Goal: Entertainment & Leisure: Consume media (video, audio)

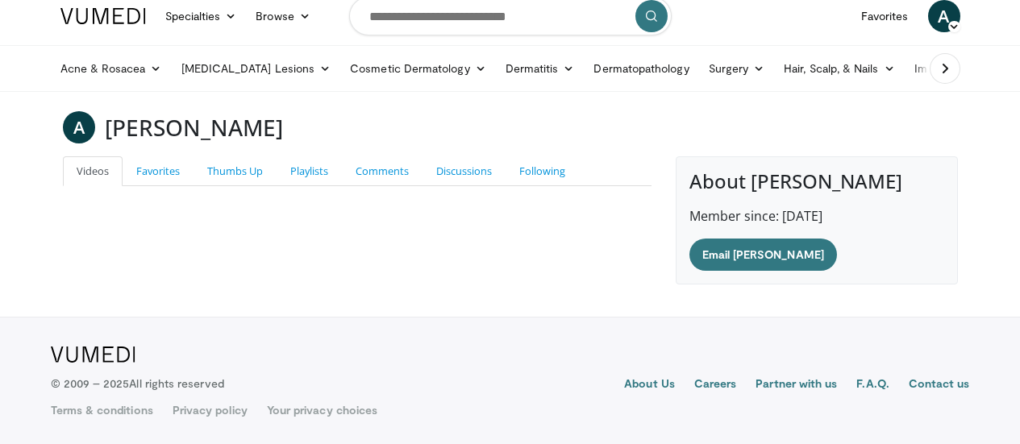
scroll to position [4664, 0]
click at [0, 0] on img at bounding box center [0, 0] width 0 height 0
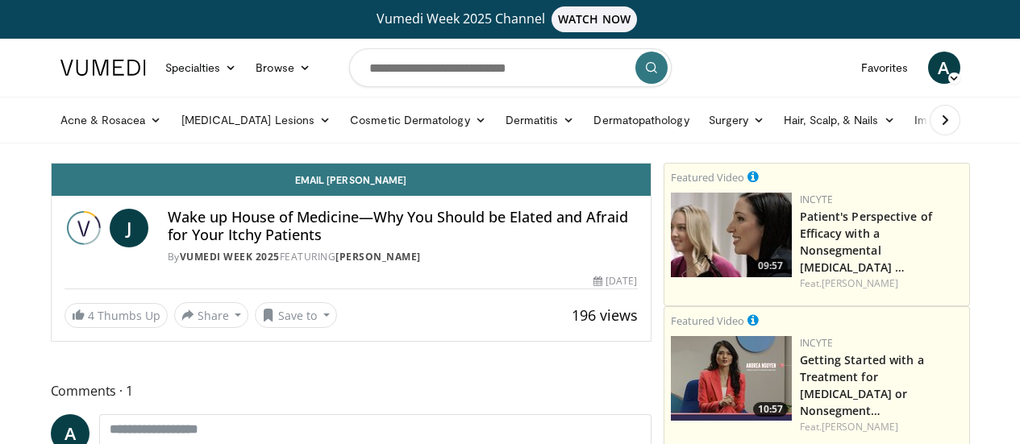
click at [361, 248] on div "Wake up House of Medicine—Why You Should be Elated and Afraid for Your Itchy Pa…" at bounding box center [403, 237] width 470 height 56
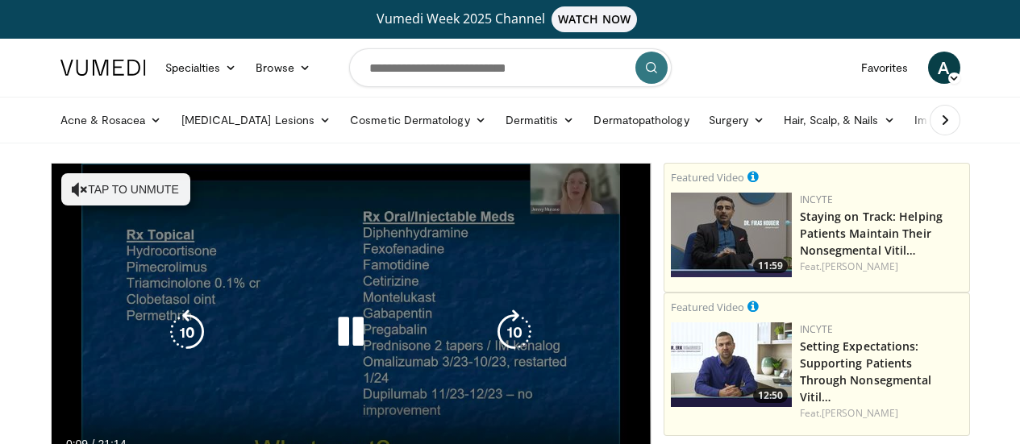
click at [115, 202] on button "Tap to unmute" at bounding box center [125, 189] width 129 height 32
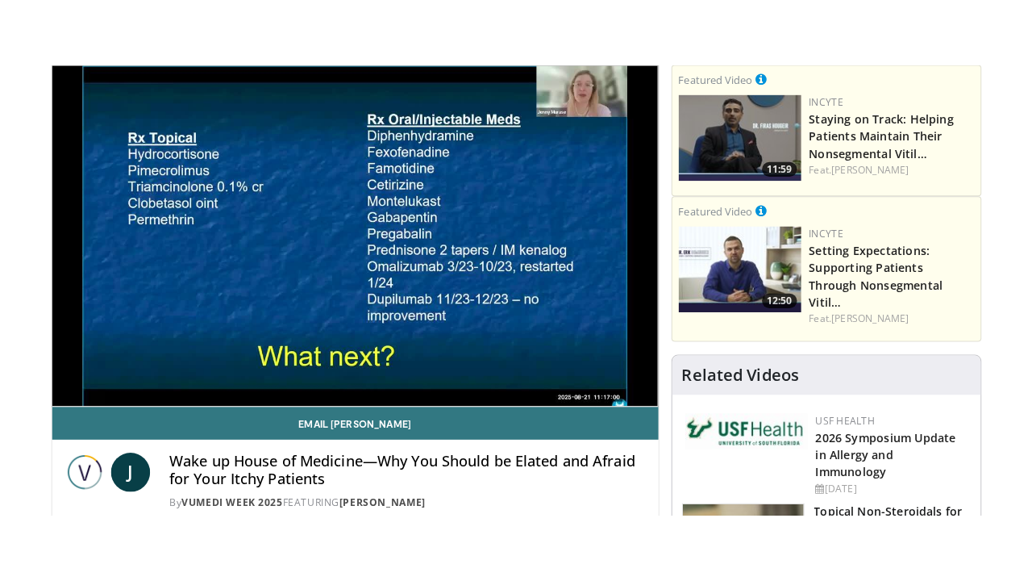
scroll to position [169, 0]
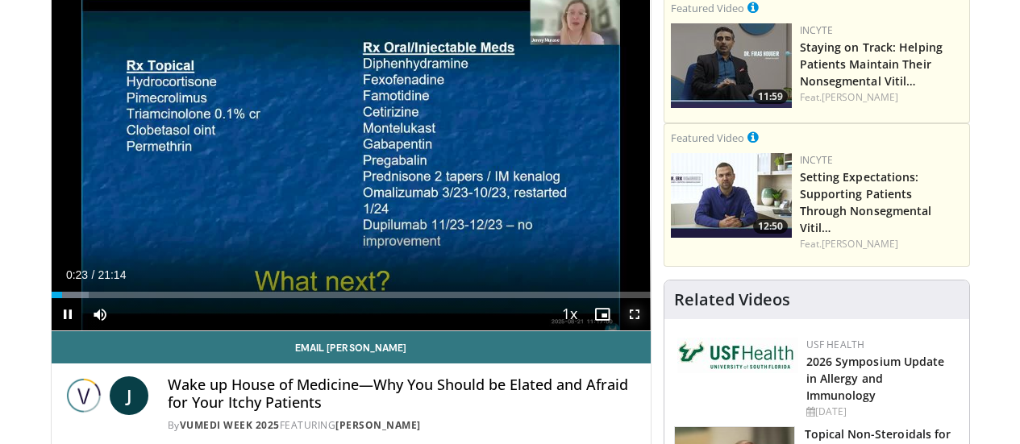
click at [643, 331] on span "Video Player" at bounding box center [634, 314] width 32 height 32
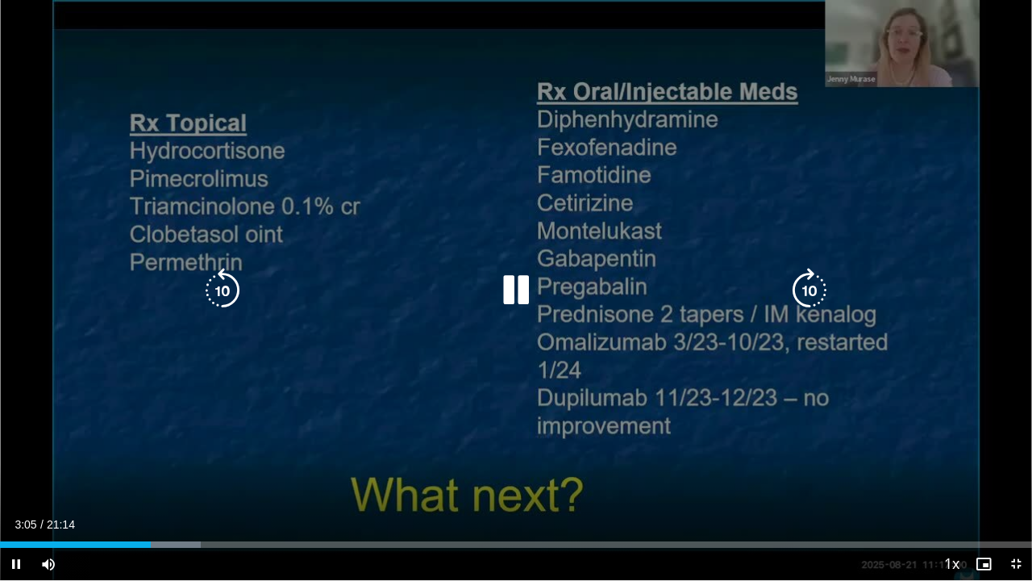
click at [553, 289] on div "Video Player" at bounding box center [515, 290] width 619 height 32
click at [530, 297] on icon "Video Player" at bounding box center [515, 290] width 45 height 45
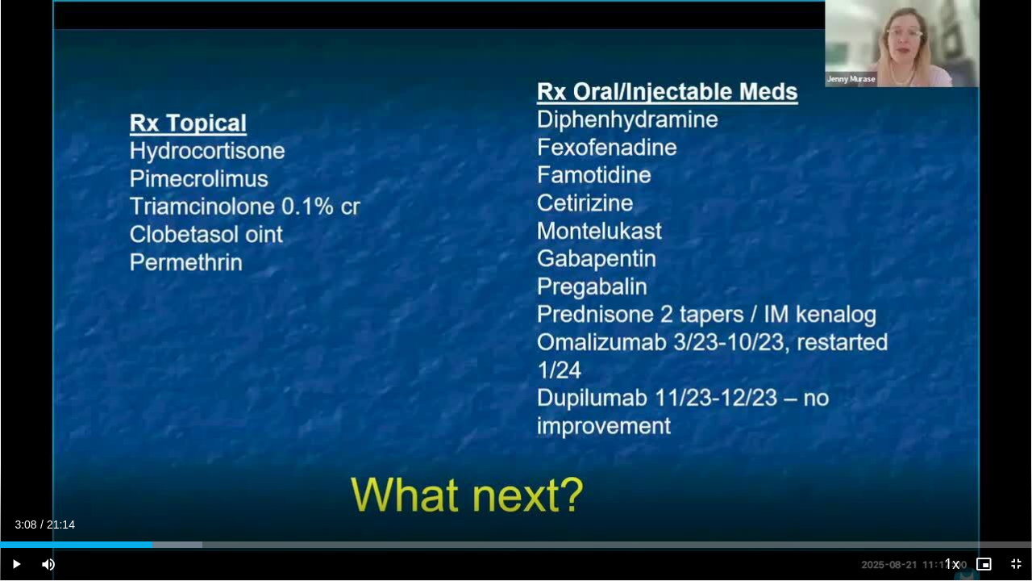
click at [530, 297] on div "10 seconds Tap to unmute" at bounding box center [516, 290] width 1032 height 580
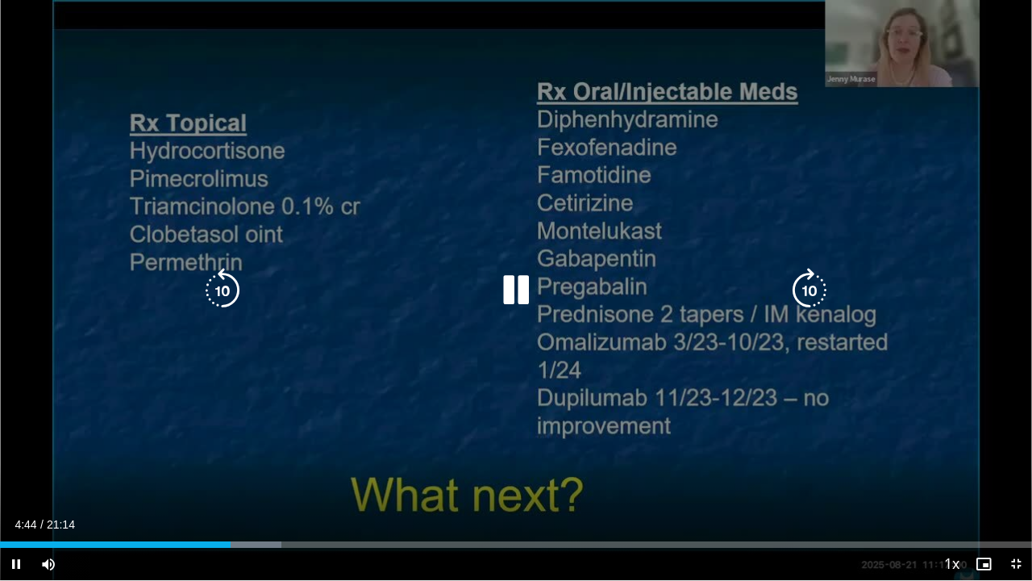
click at [473, 264] on div "10 seconds Tap to unmute" at bounding box center [516, 290] width 1032 height 580
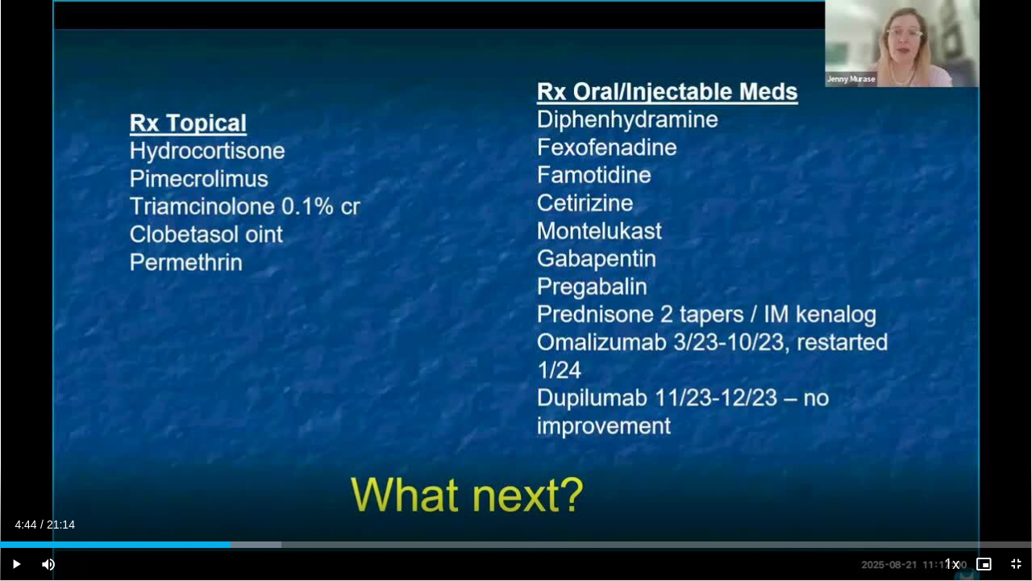
click at [473, 264] on div "10 seconds Tap to unmute" at bounding box center [516, 290] width 1032 height 580
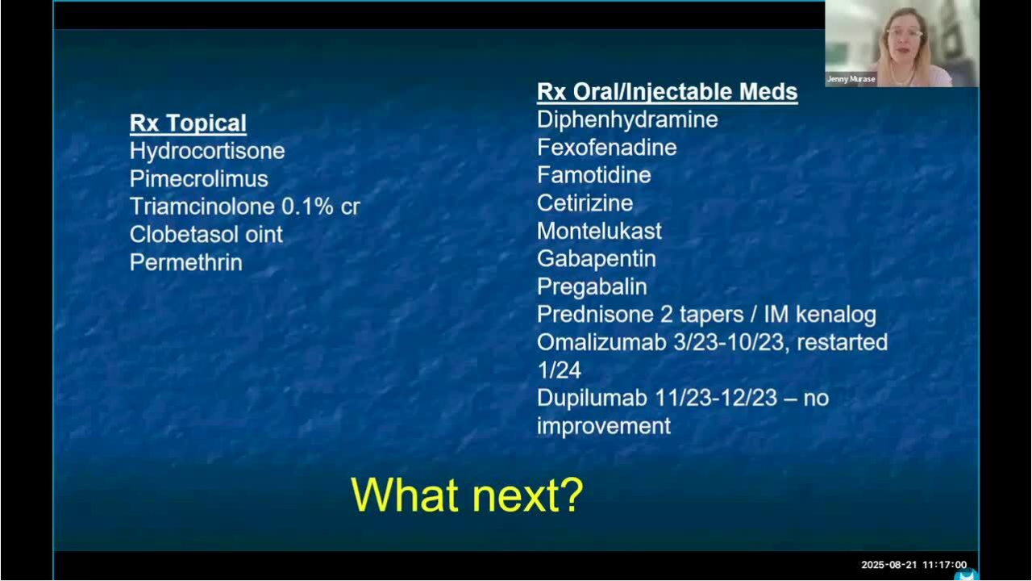
click at [548, 77] on div "10 seconds Tap to unmute" at bounding box center [516, 290] width 1032 height 580
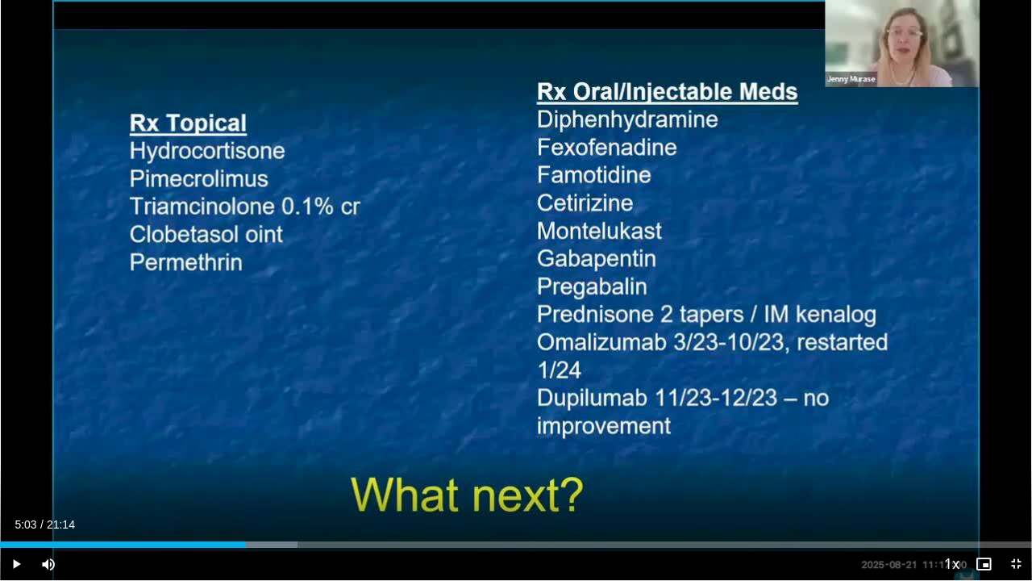
click at [548, 77] on div "10 seconds Tap to unmute" at bounding box center [516, 290] width 1032 height 580
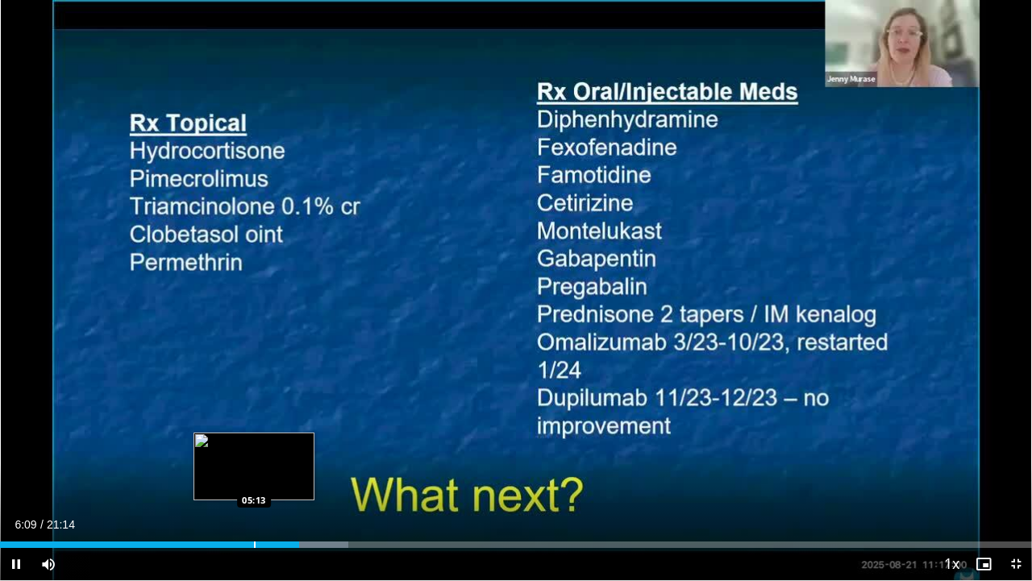
click at [254, 443] on div "Progress Bar" at bounding box center [255, 544] width 2 height 6
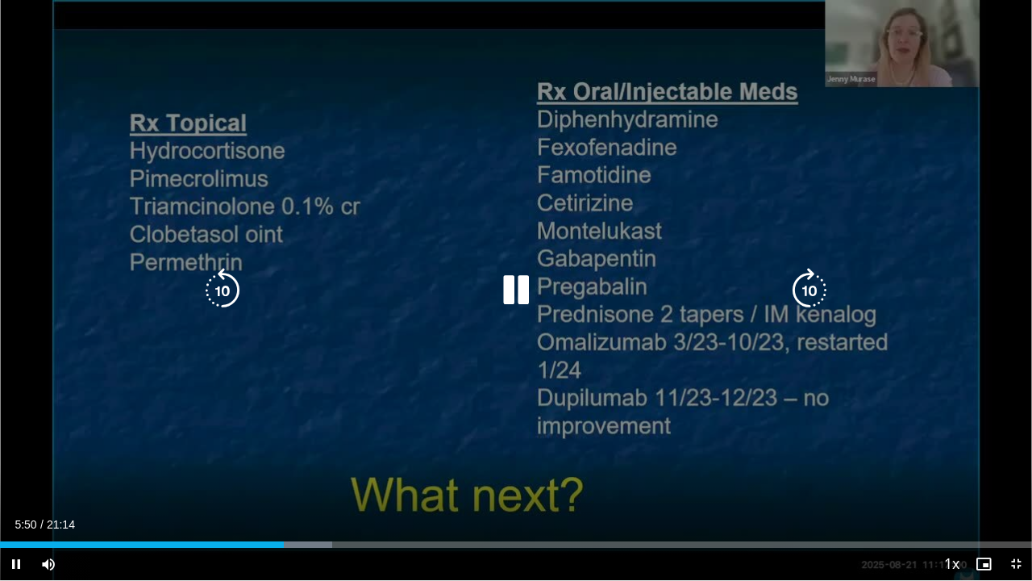
click at [544, 81] on div "10 seconds Tap to unmute" at bounding box center [516, 290] width 1032 height 580
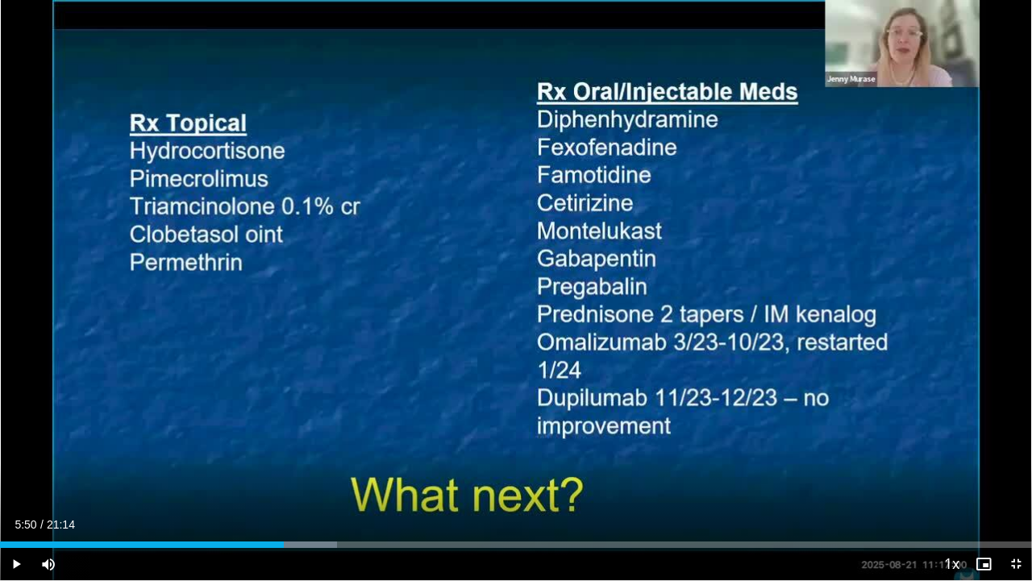
click at [544, 81] on div "10 seconds Tap to unmute" at bounding box center [516, 290] width 1032 height 580
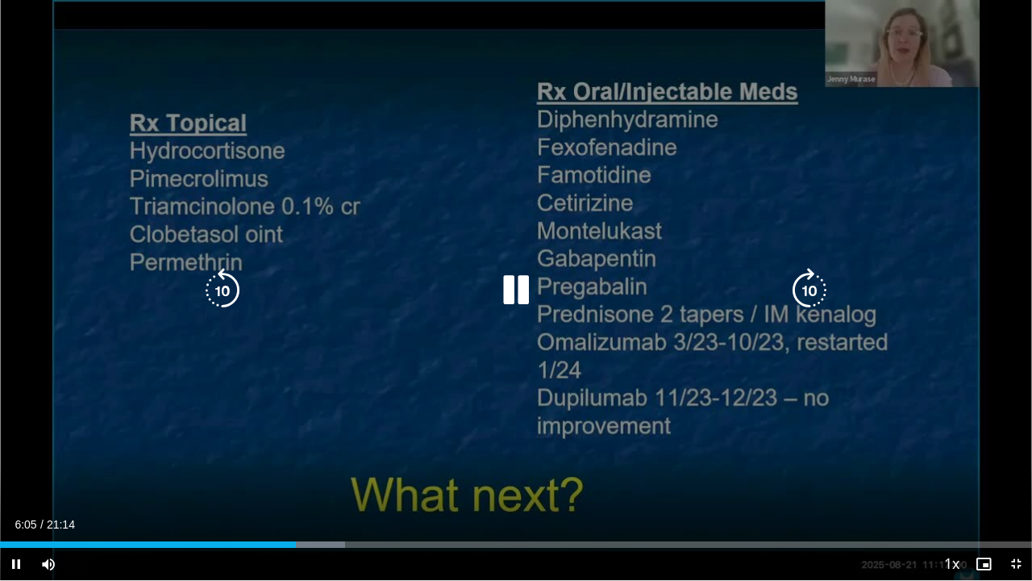
click at [548, 85] on div "10 seconds Tap to unmute" at bounding box center [516, 290] width 1032 height 580
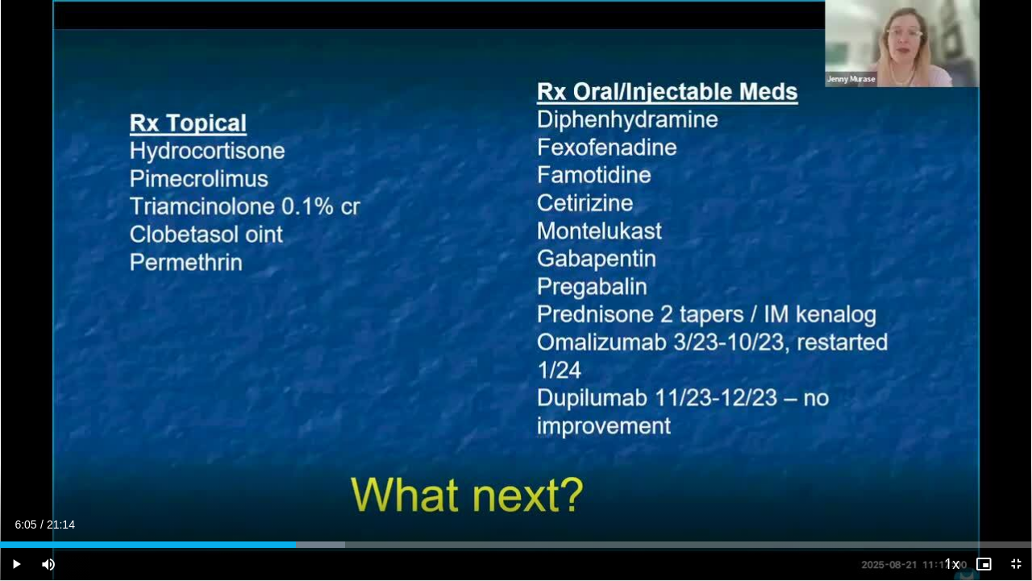
click at [548, 85] on div "10 seconds Tap to unmute" at bounding box center [516, 290] width 1032 height 580
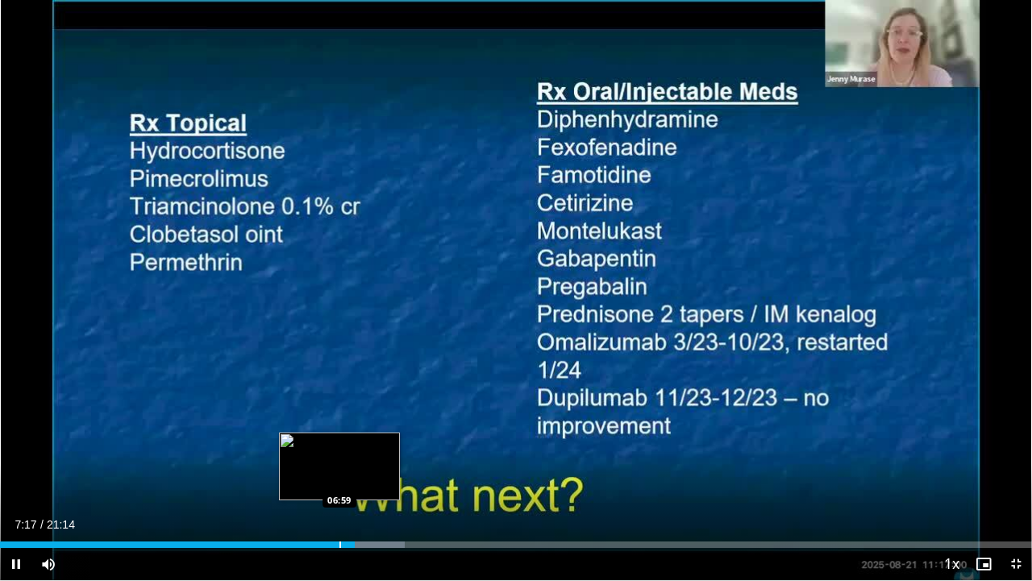
click at [339, 443] on div "07:18" at bounding box center [177, 544] width 355 height 6
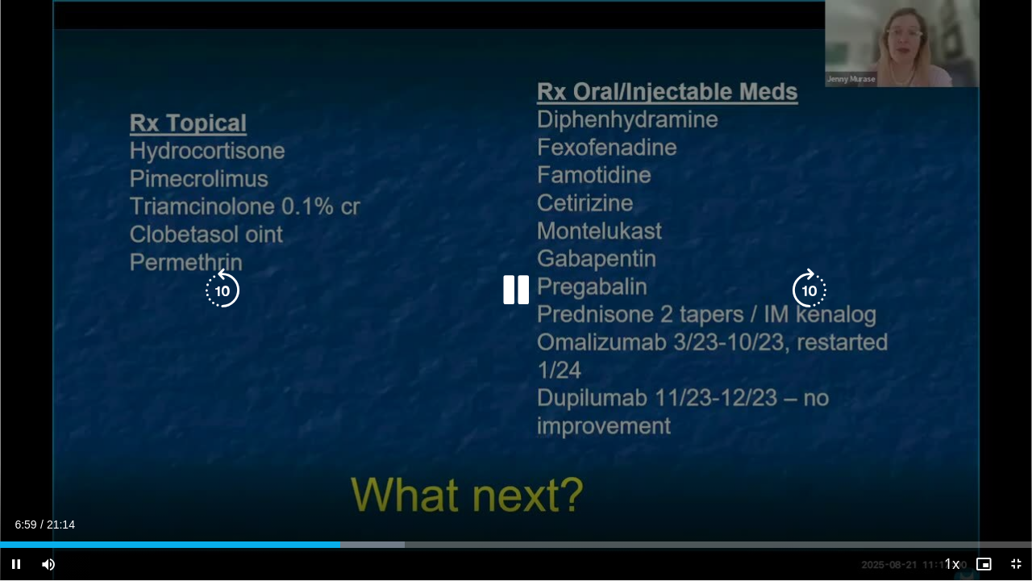
click at [226, 443] on div "10 seconds Tap to unmute" at bounding box center [516, 290] width 1032 height 580
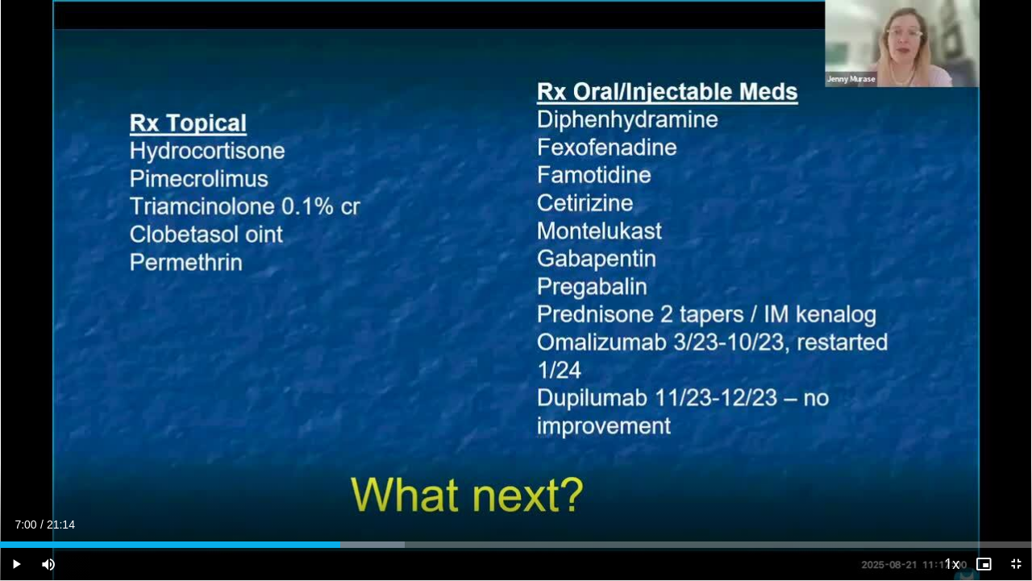
click at [226, 443] on div "10 seconds Tap to unmute" at bounding box center [516, 290] width 1032 height 580
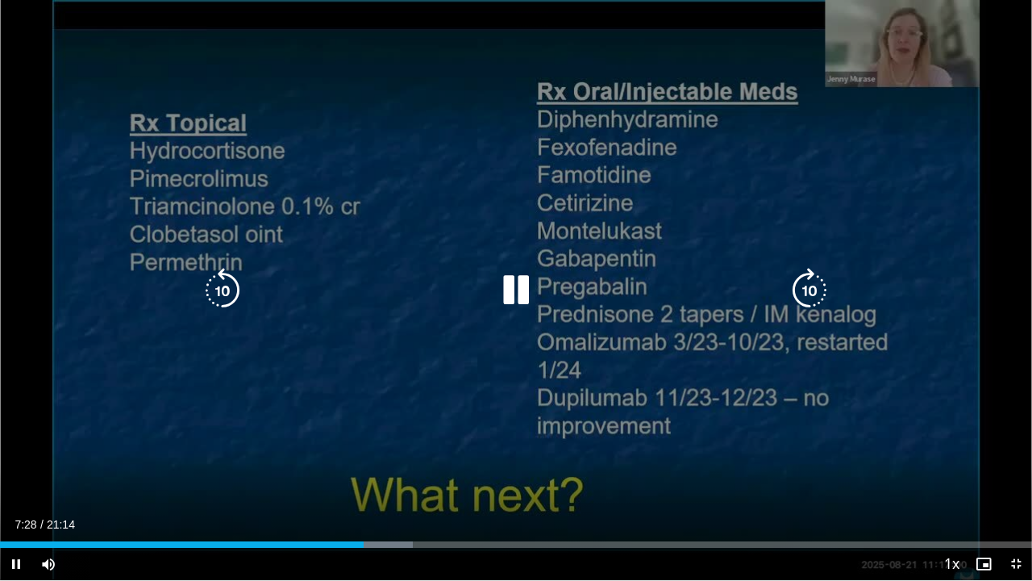
click at [550, 87] on div "10 seconds Tap to unmute" at bounding box center [516, 290] width 1032 height 580
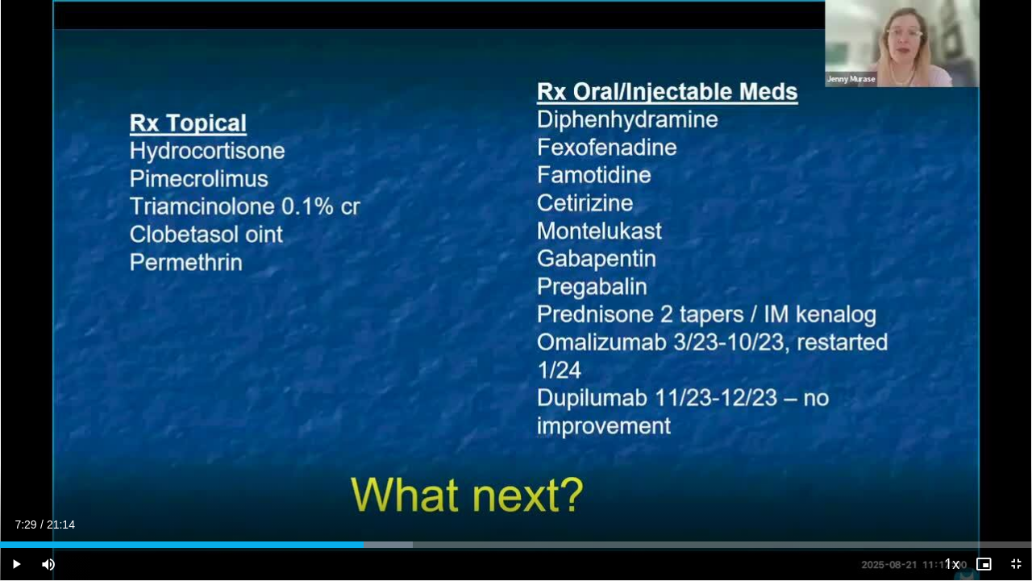
click at [550, 87] on div "10 seconds Tap to unmute" at bounding box center [516, 290] width 1032 height 580
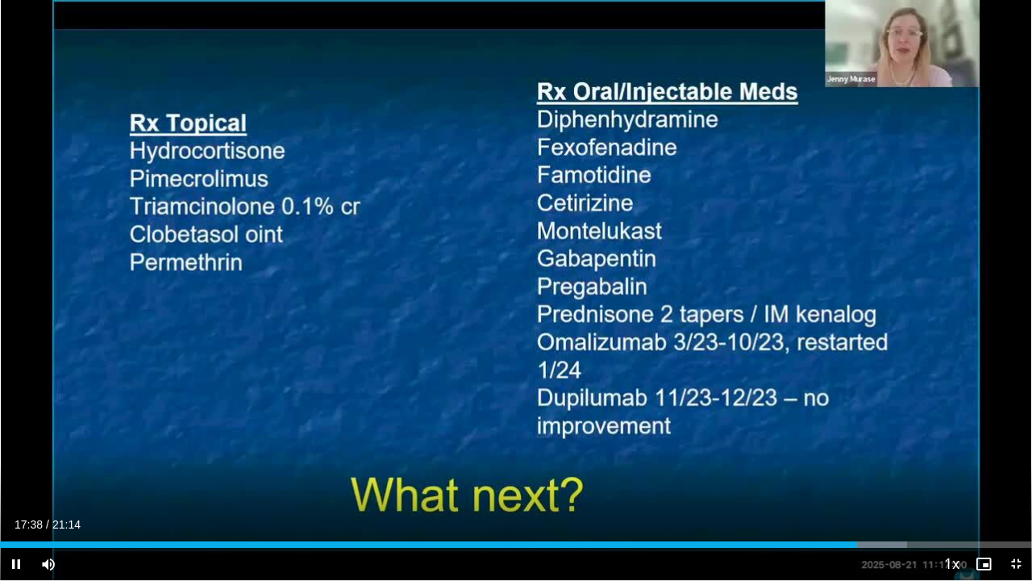
click at [549, 84] on div "10 seconds Tap to unmute" at bounding box center [516, 290] width 1032 height 580
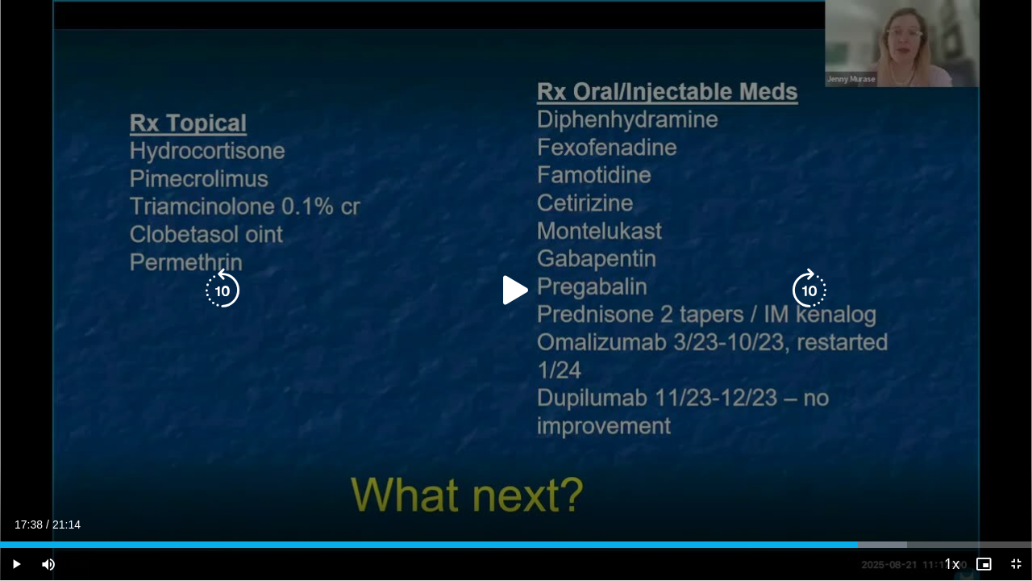
click at [526, 279] on icon "Video Player" at bounding box center [515, 290] width 45 height 45
click at [657, 60] on div "10 seconds Tap to unmute" at bounding box center [516, 290] width 1032 height 580
click at [678, 101] on div "10 seconds Tap to unmute" at bounding box center [516, 290] width 1032 height 580
click at [721, 443] on div "10 seconds Tap to unmute" at bounding box center [516, 290] width 1032 height 580
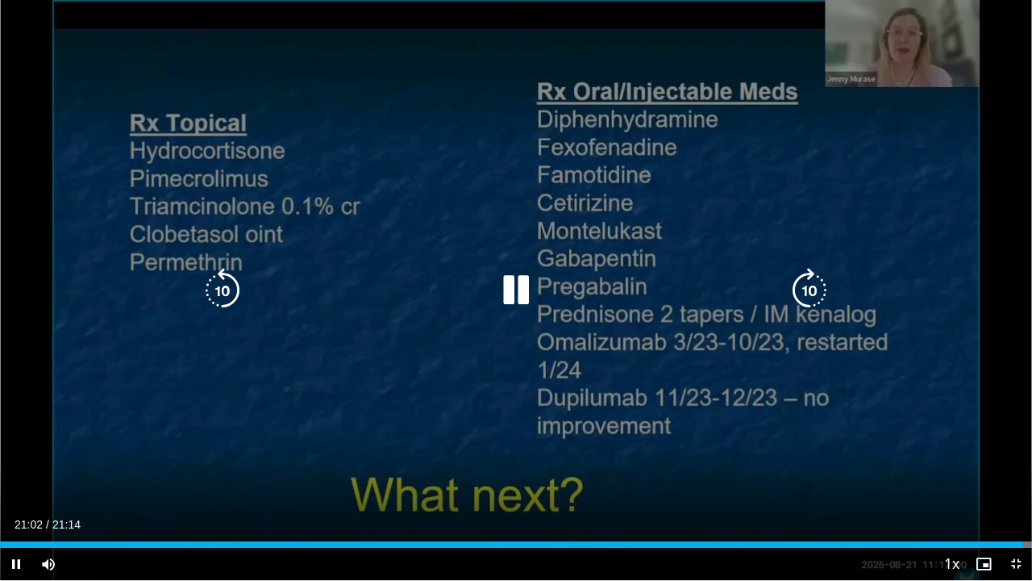
click at [956, 365] on div "10 seconds Tap to unmute" at bounding box center [516, 290] width 1032 height 580
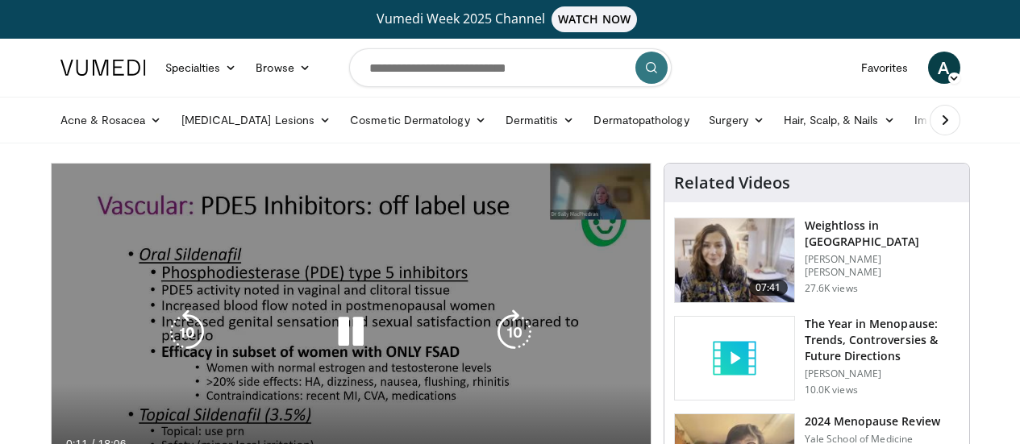
click at [637, 306] on div "10 seconds Tap to unmute" at bounding box center [351, 332] width 599 height 336
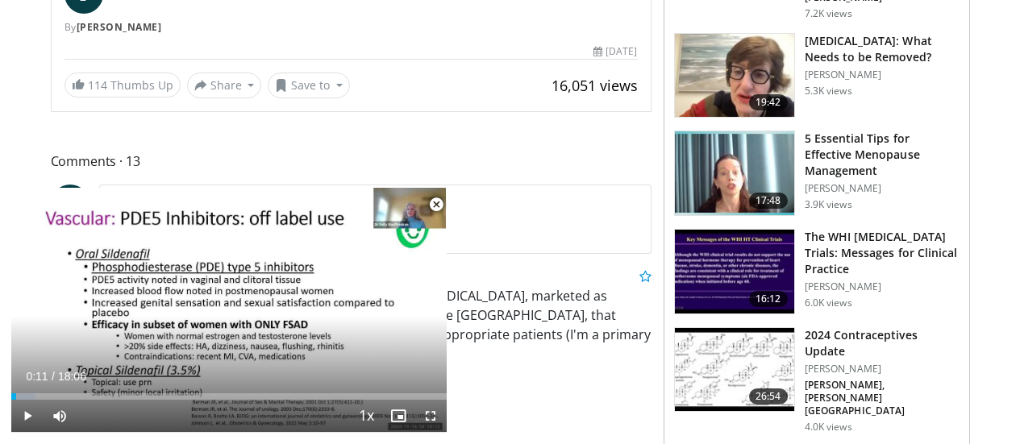
scroll to position [604, 0]
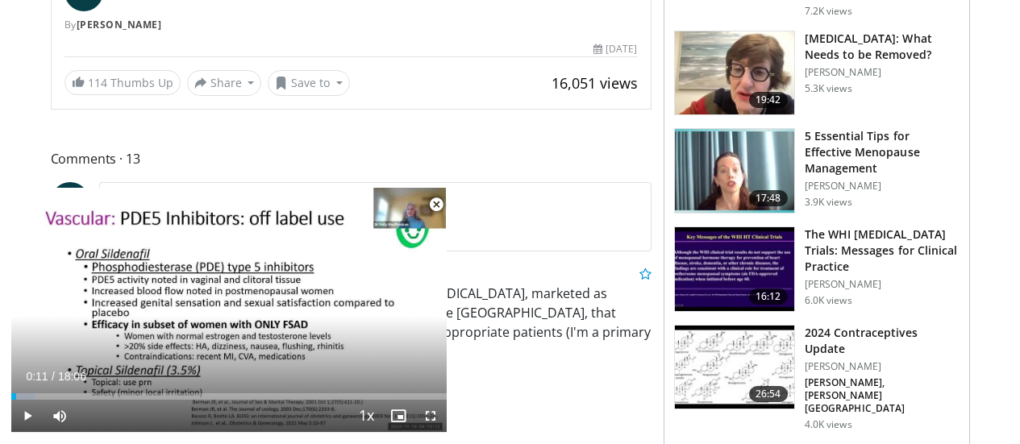
click at [732, 348] on img at bounding box center [734, 368] width 119 height 84
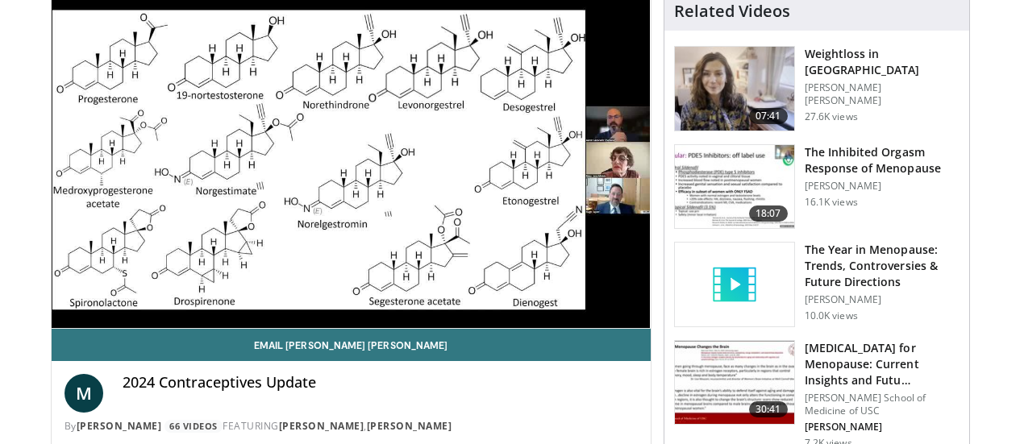
scroll to position [207, 0]
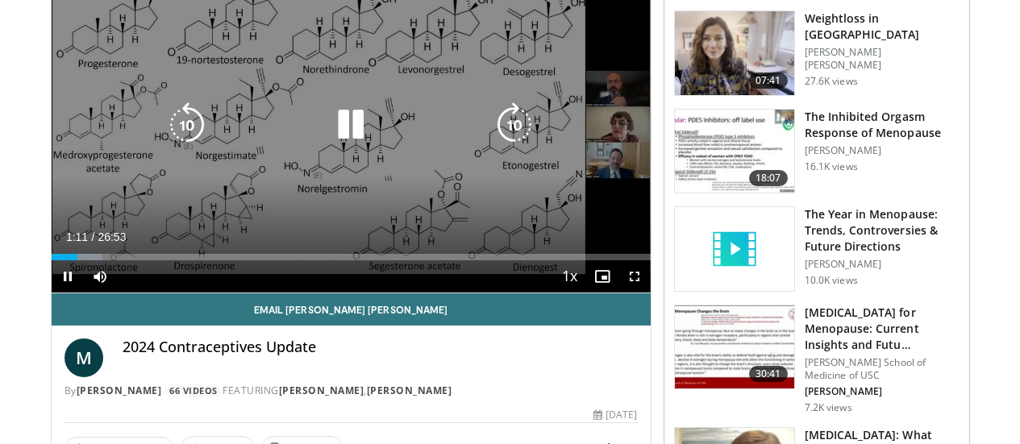
click at [581, 88] on div "10 seconds Tap to unmute" at bounding box center [351, 124] width 599 height 336
